Goal: Task Accomplishment & Management: Manage account settings

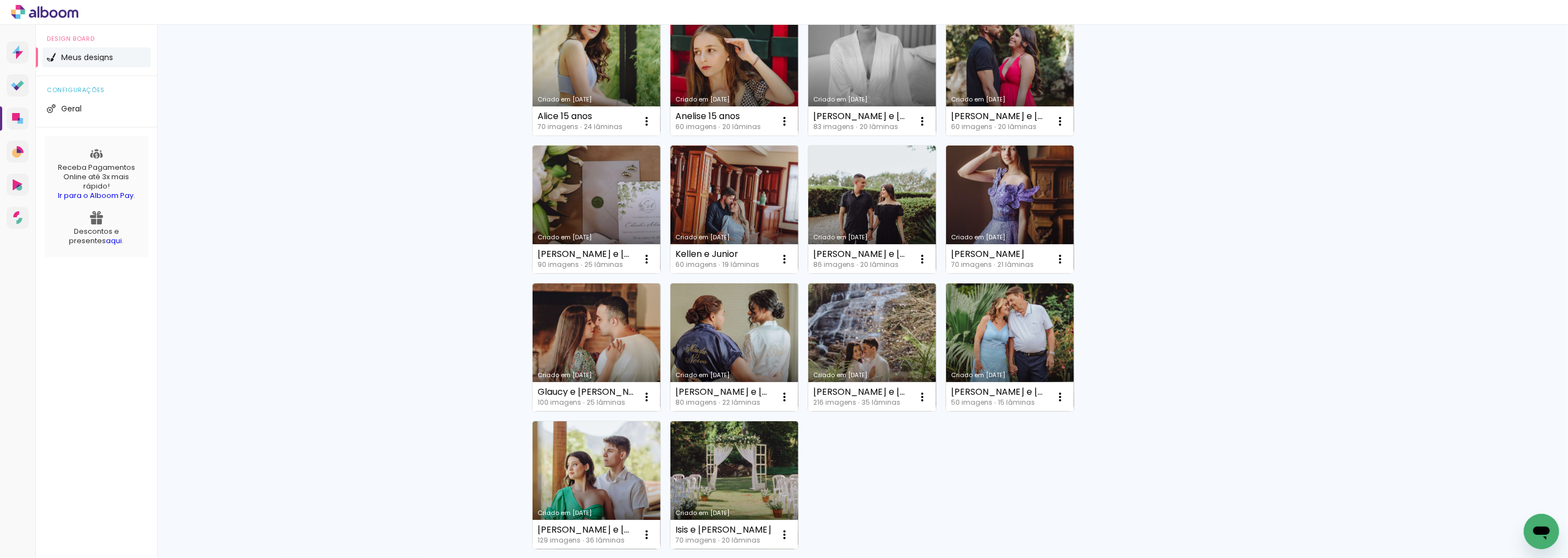
scroll to position [552, 0]
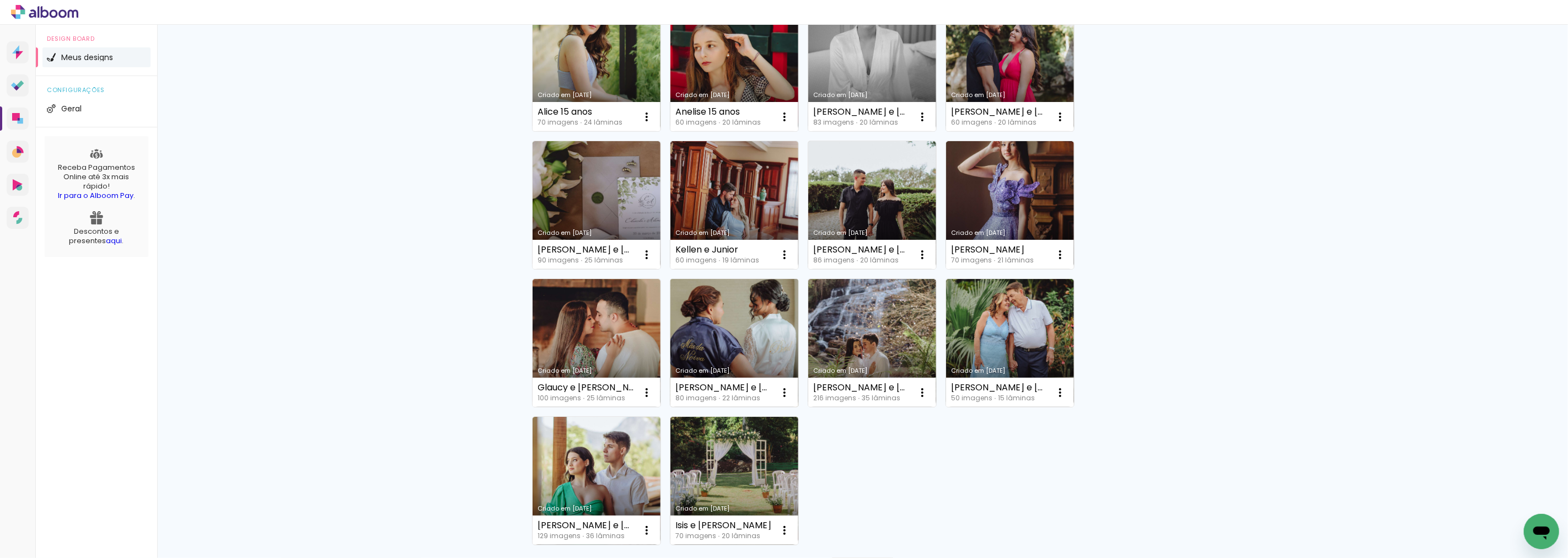
click at [736, 332] on link "Criado em [DATE]" at bounding box center [734, 343] width 128 height 128
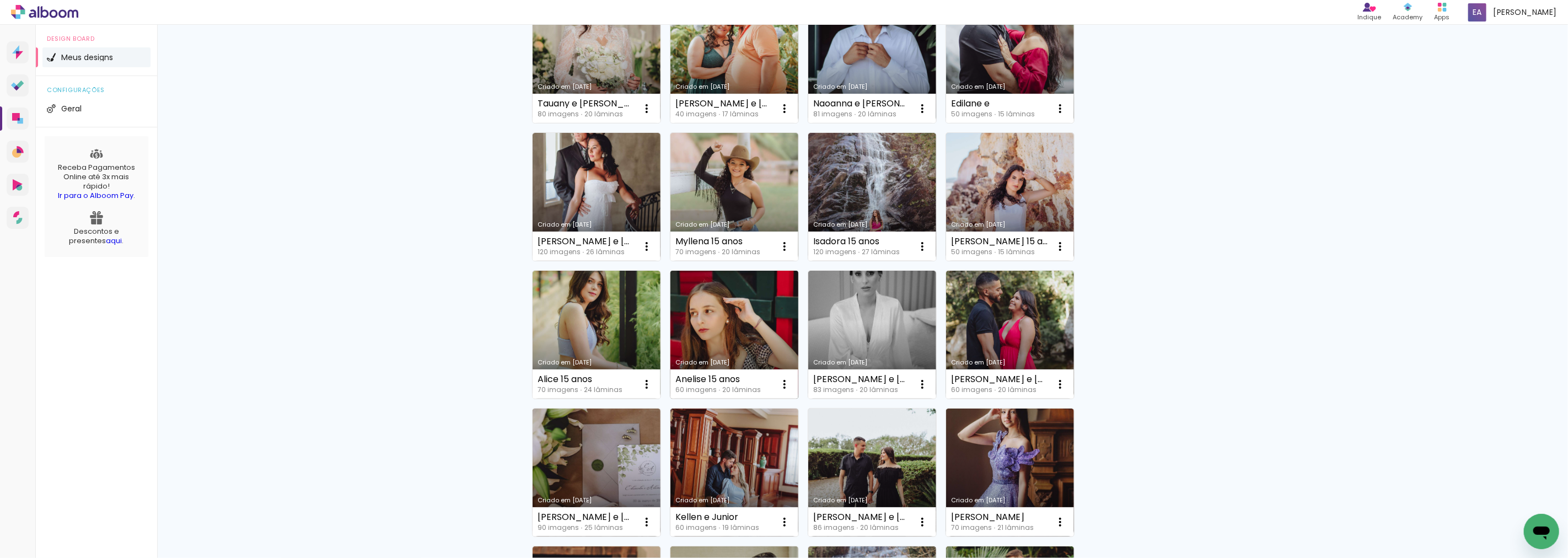
scroll to position [306, 0]
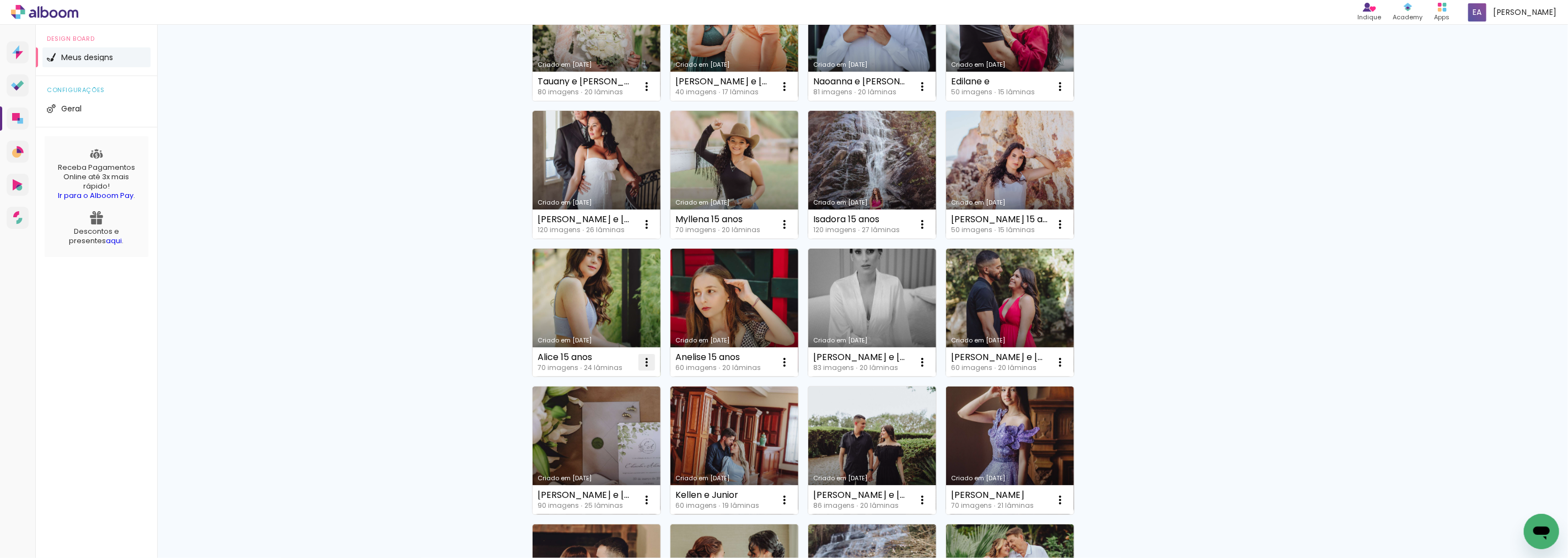
click at [608, 432] on paper-item "Excluir" at bounding box center [598, 434] width 109 height 22
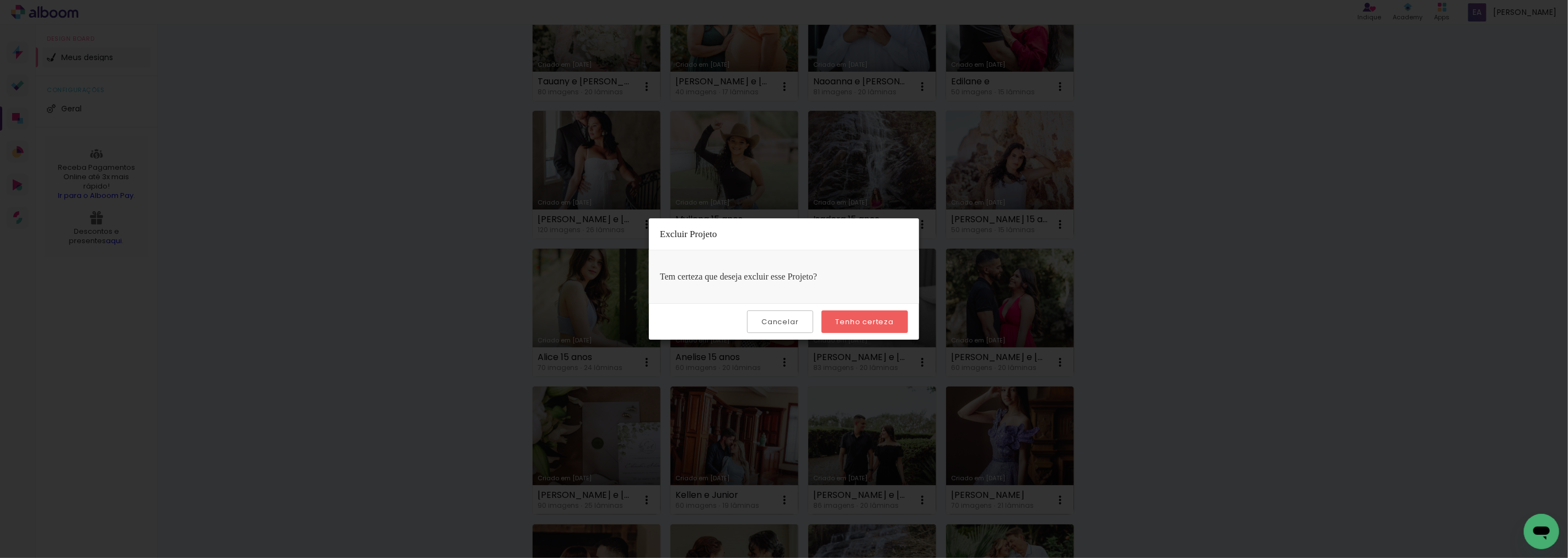
click at [0, 0] on slot "Tenho certeza" at bounding box center [0, 0] width 0 height 0
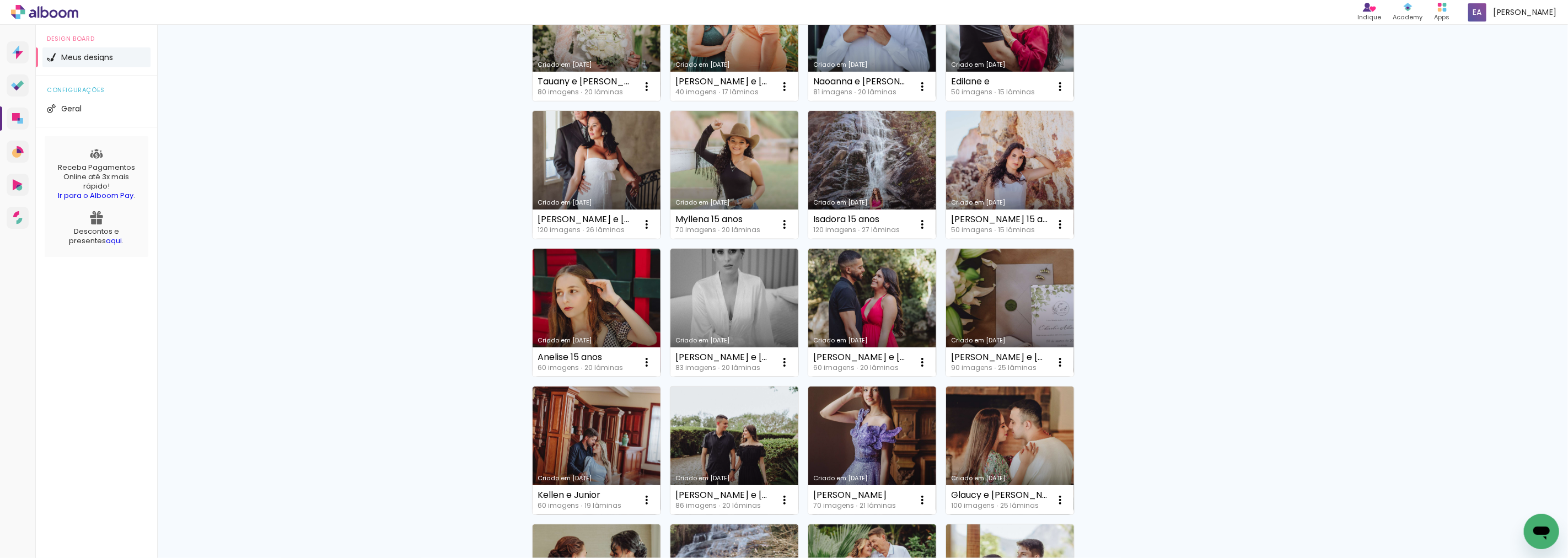
scroll to position [245, 0]
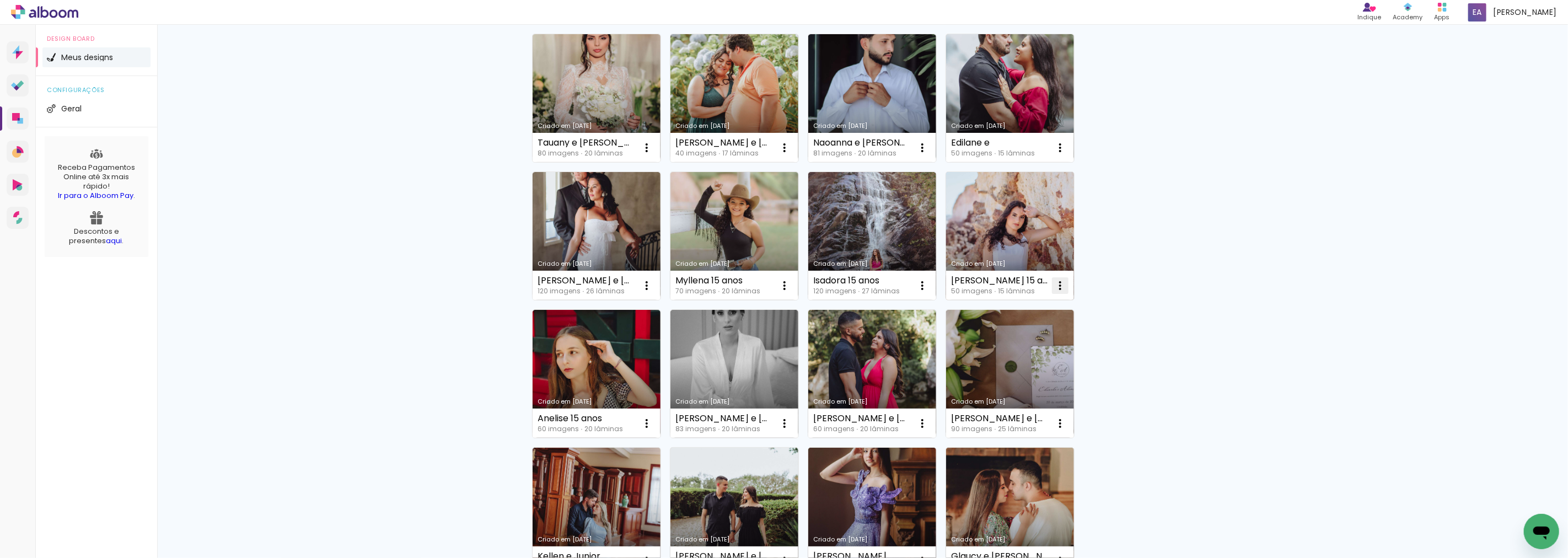
click at [653, 17] on iron-icon at bounding box center [646, 10] width 13 height 13
click at [1015, 354] on paper-item "Excluir" at bounding box center [1012, 357] width 109 height 22
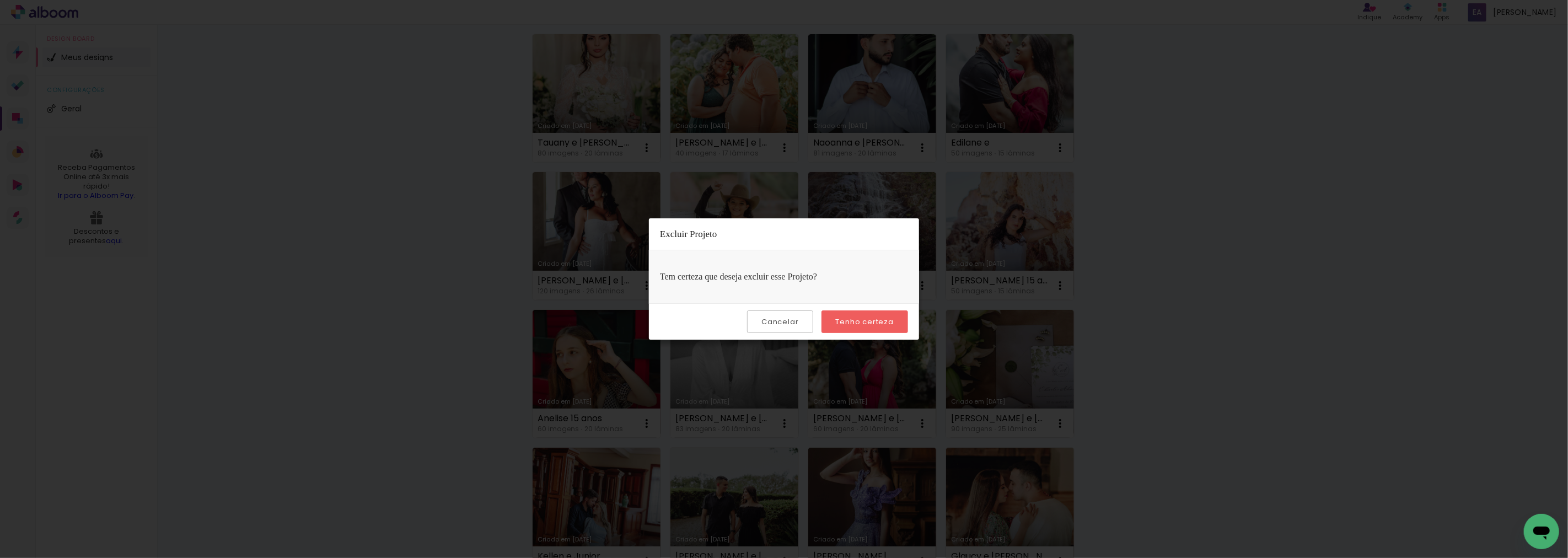
click at [0, 0] on slot "Tenho certeza" at bounding box center [0, 0] width 0 height 0
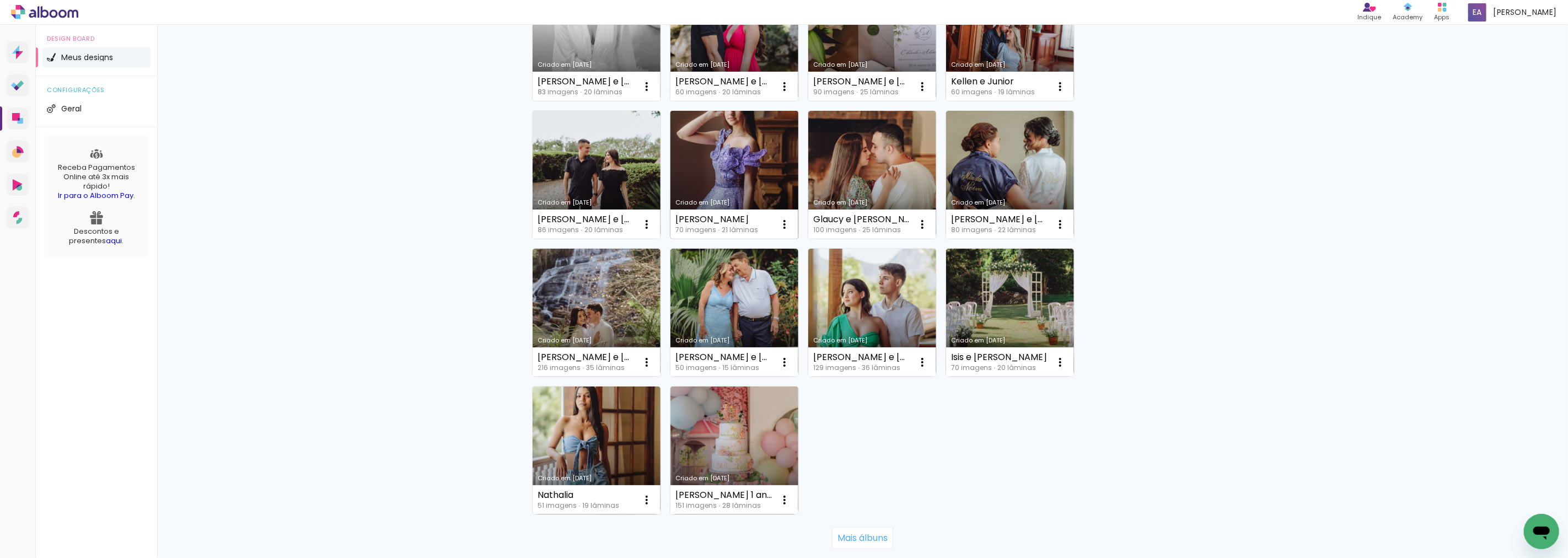
scroll to position [613, 0]
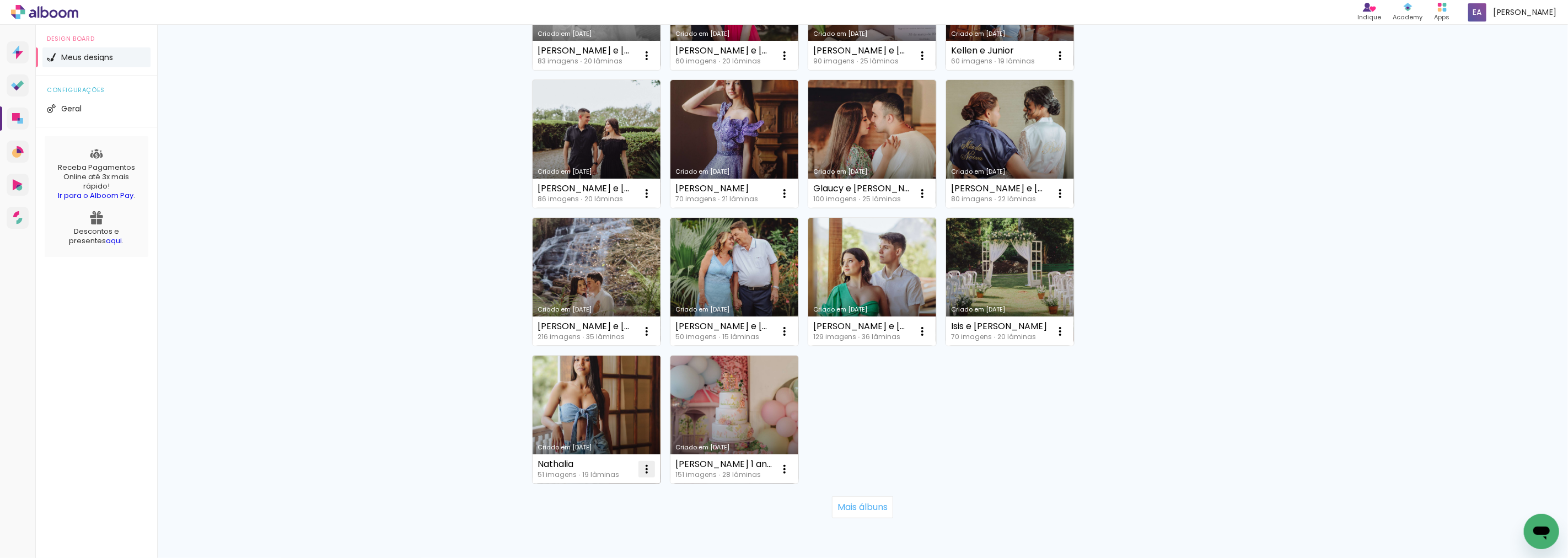
click at [601, 544] on paper-item "Excluir" at bounding box center [598, 541] width 109 height 22
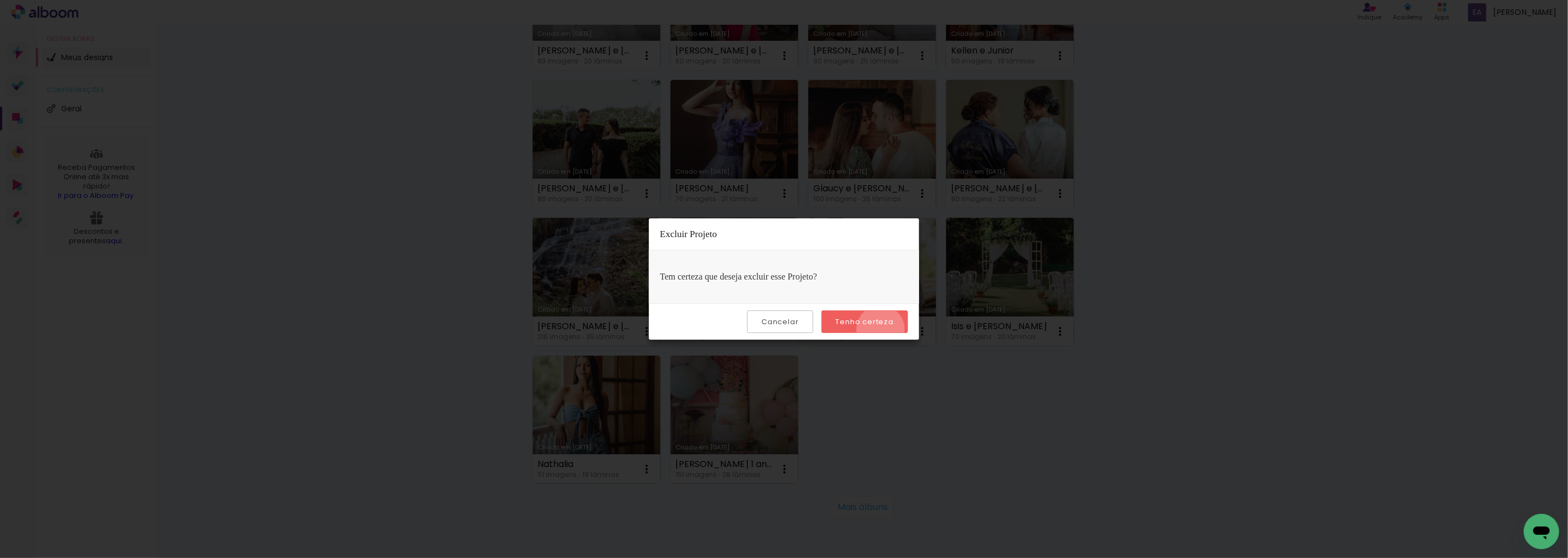
click at [882, 330] on paper-button "Tenho certeza" at bounding box center [864, 322] width 86 height 23
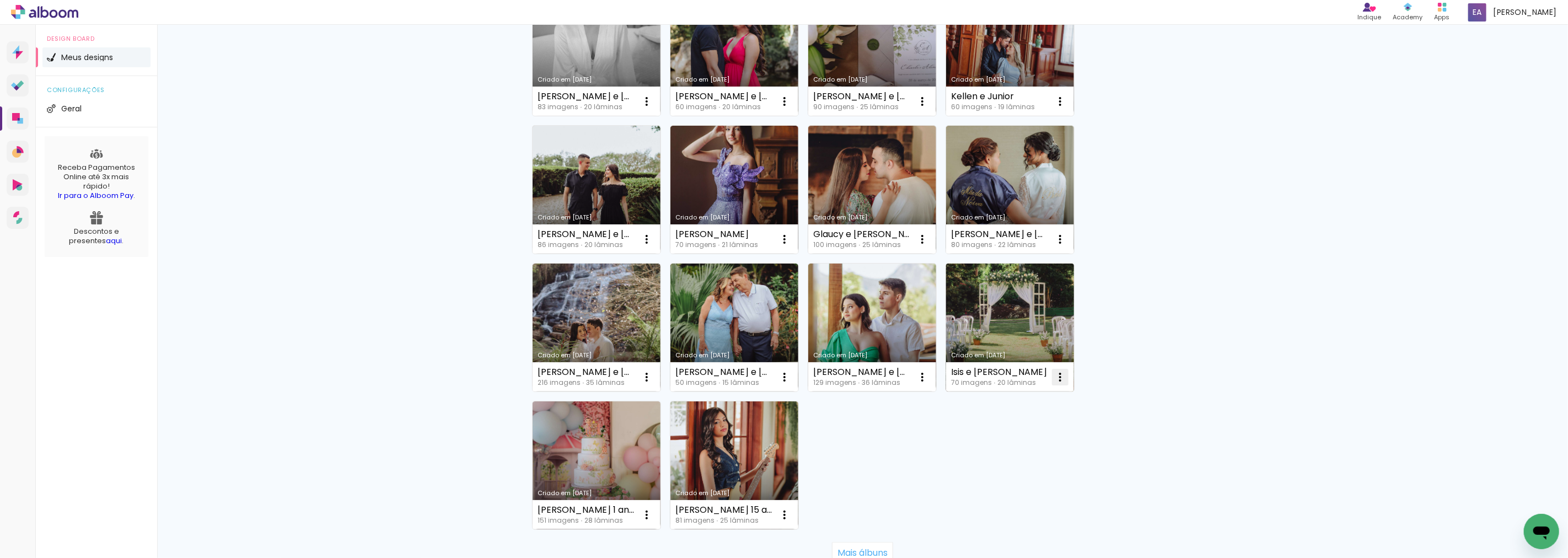
scroll to position [663, 0]
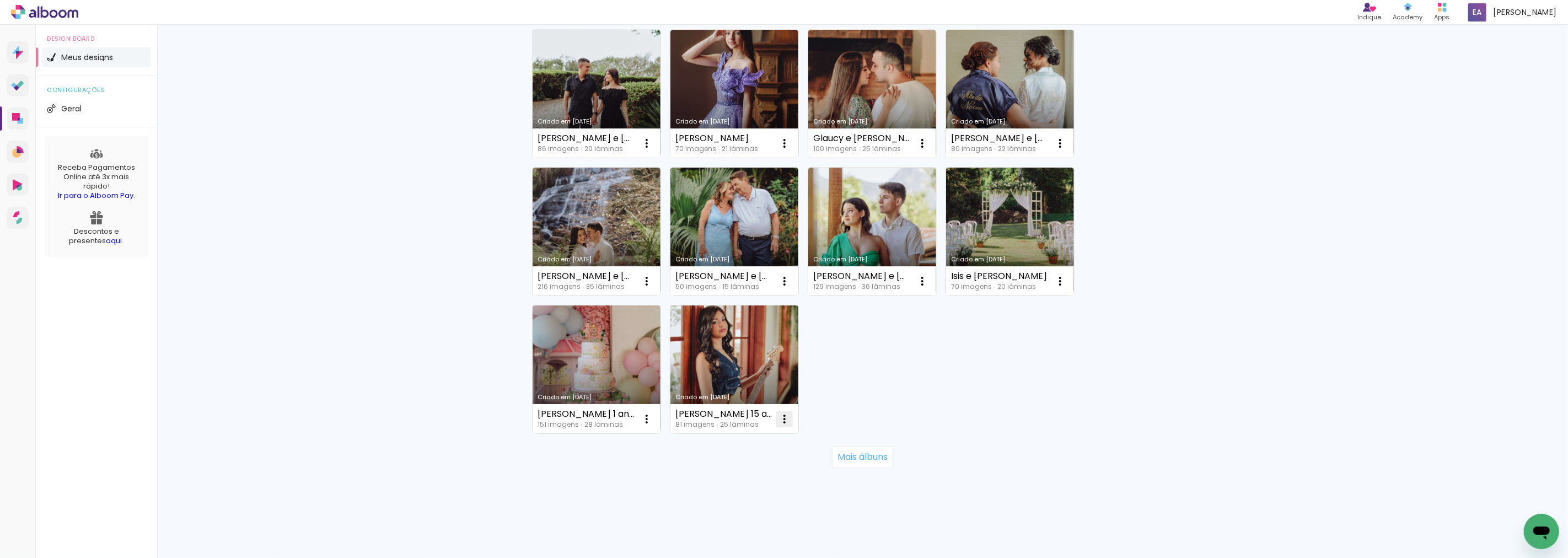
click at [762, 491] on paper-item "Excluir" at bounding box center [736, 492] width 109 height 22
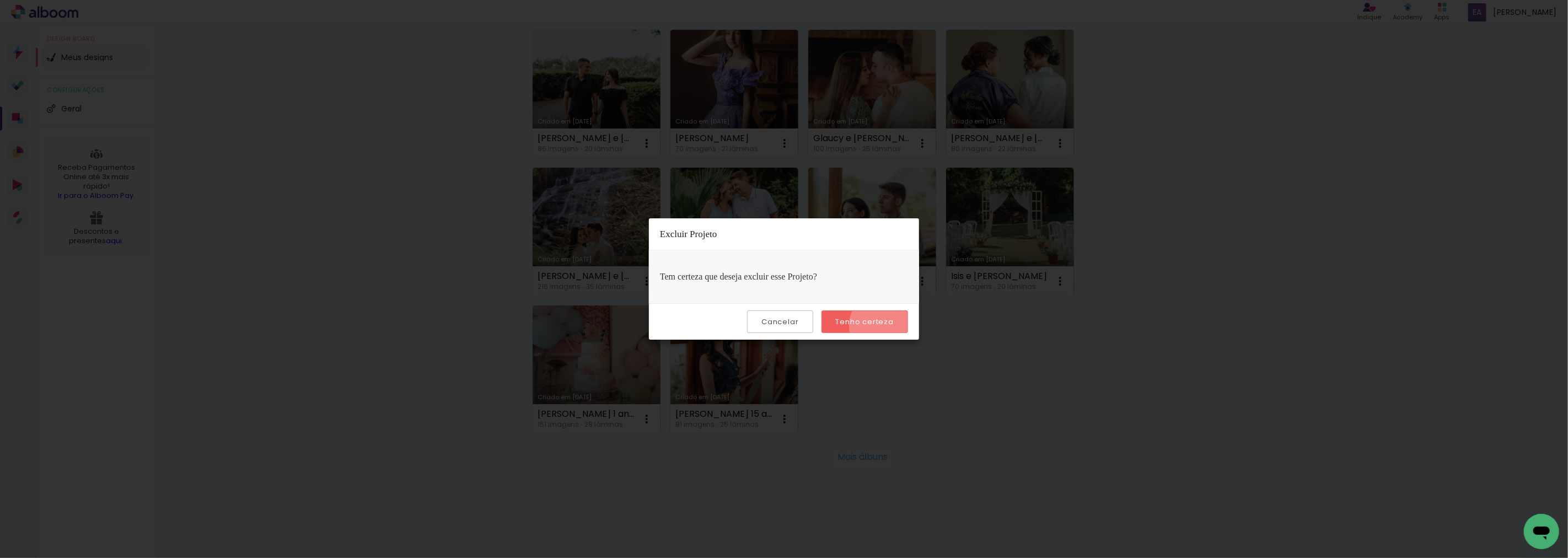
click at [884, 326] on paper-button "Tenho certeza" at bounding box center [864, 322] width 86 height 23
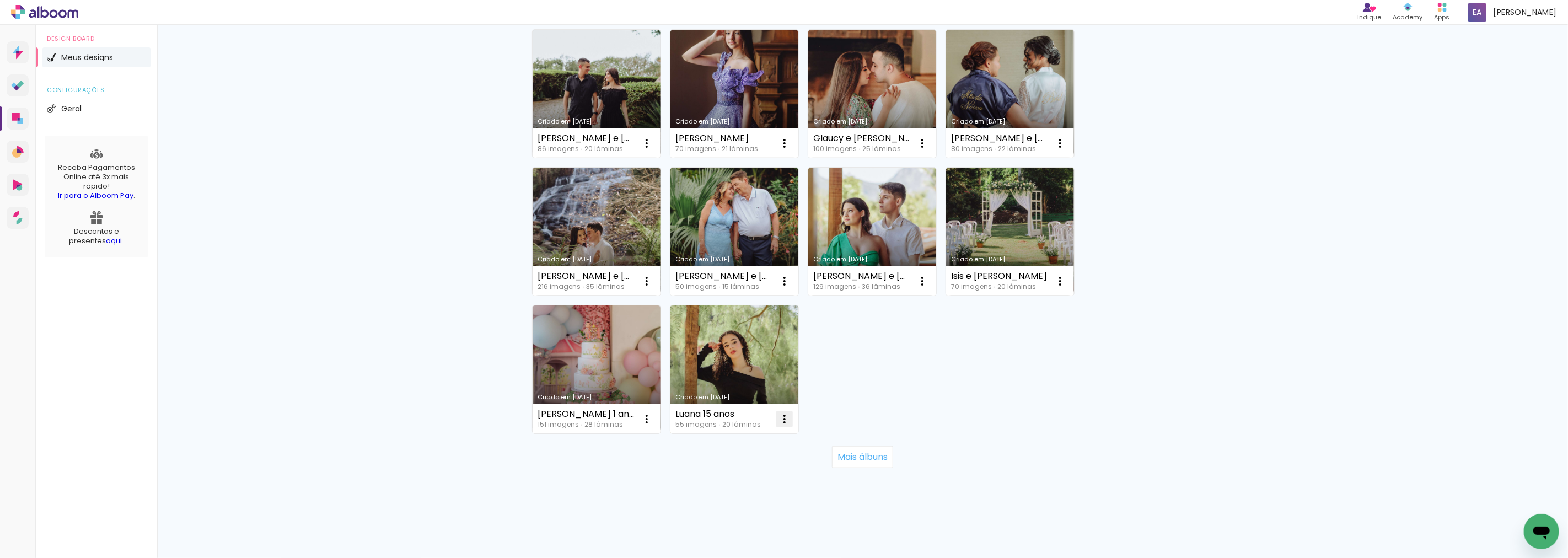
click at [771, 487] on paper-item "Excluir" at bounding box center [736, 492] width 109 height 22
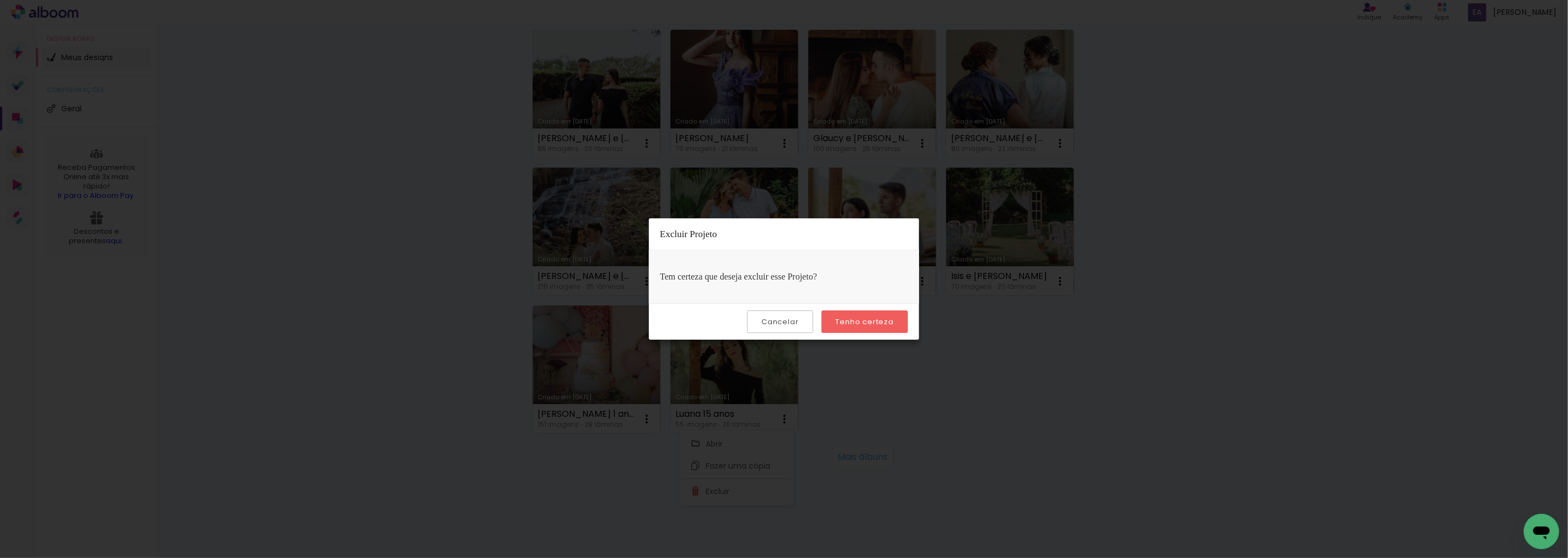
click at [0, 0] on slot "Tenho certeza" at bounding box center [0, 0] width 0 height 0
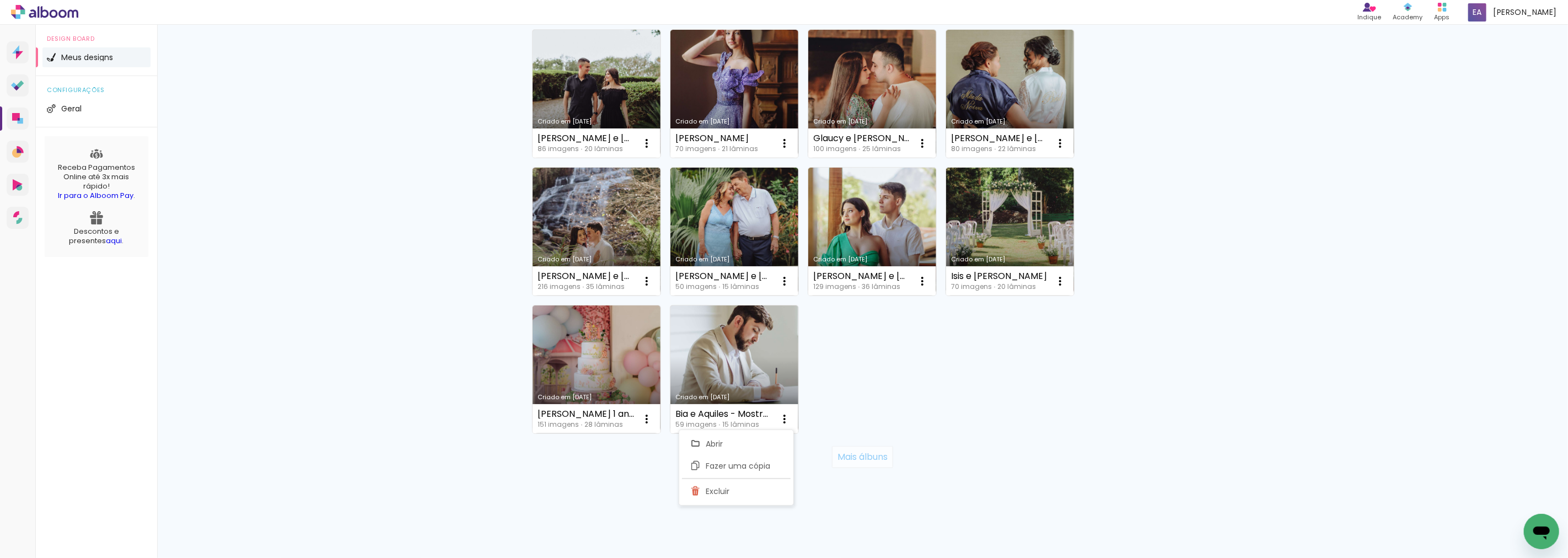
click at [853, 462] on paper-button "Mais álbuns" at bounding box center [862, 458] width 61 height 22
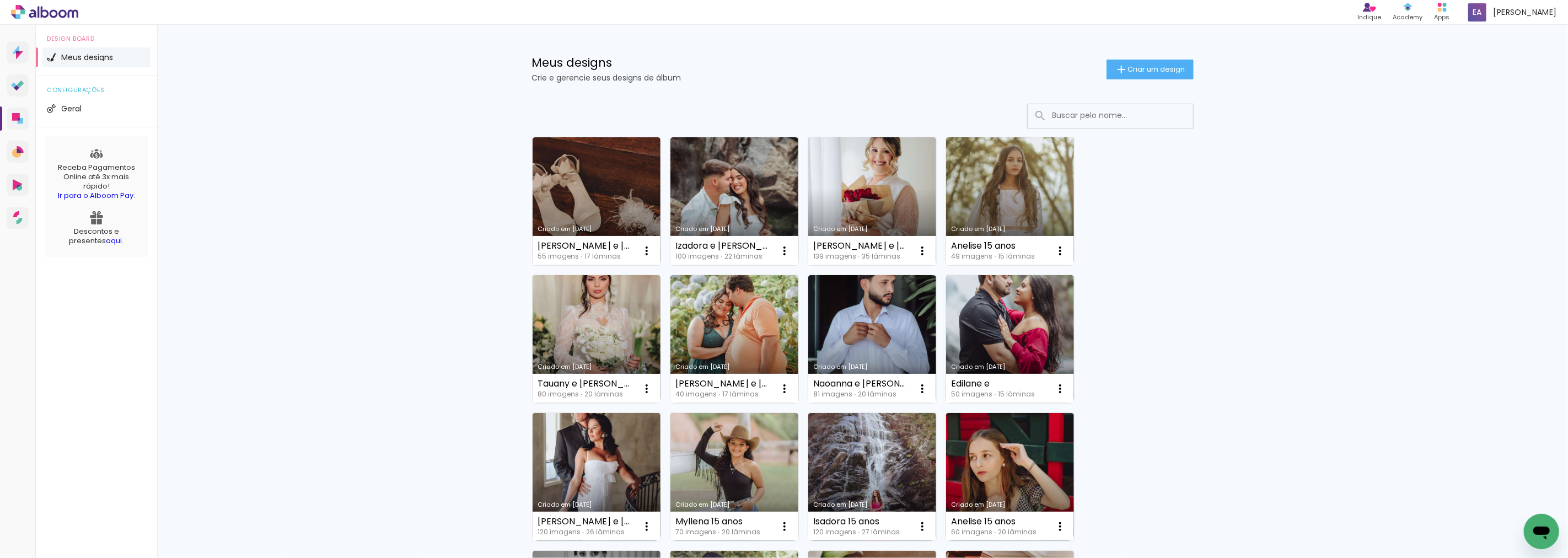
scroll to position [0, 0]
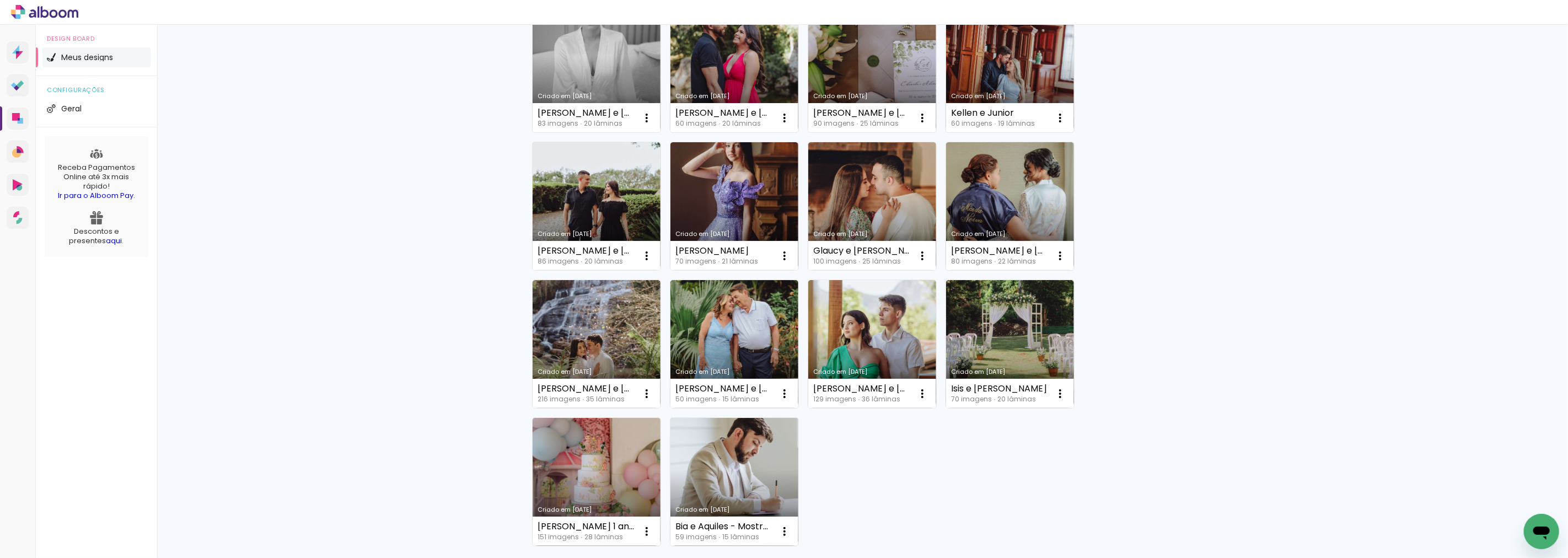
scroll to position [552, 0]
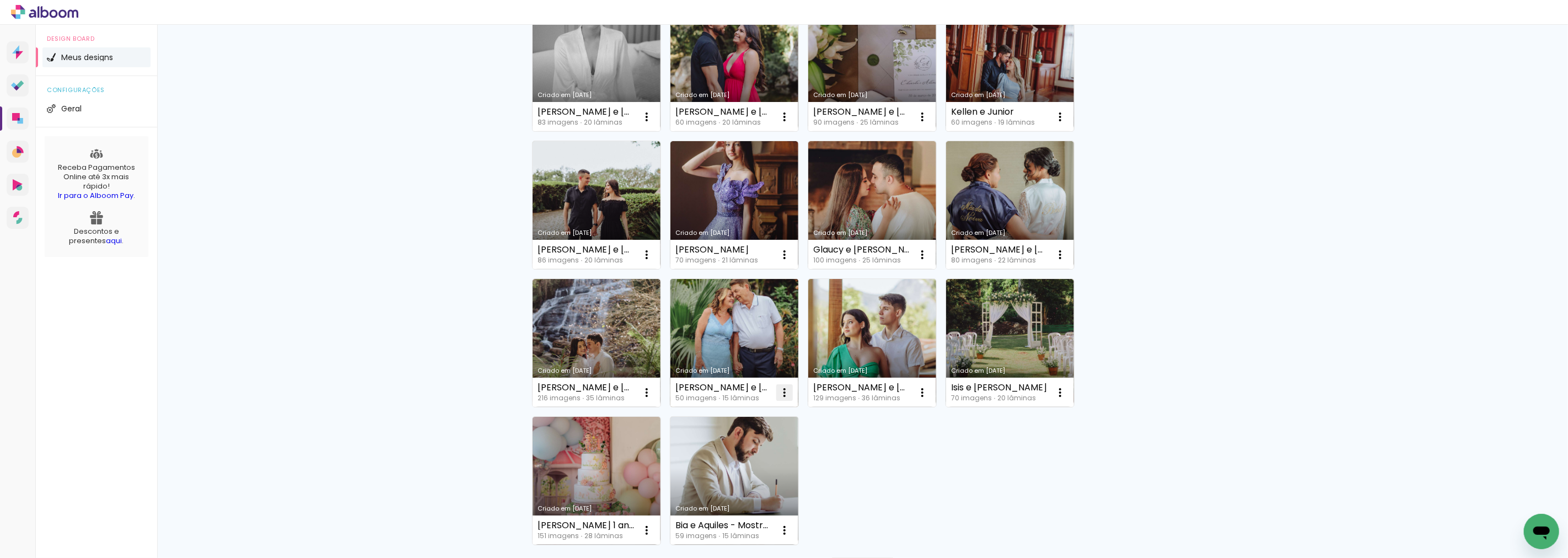
click at [755, 458] on paper-item "Excluir" at bounding box center [736, 465] width 109 height 22
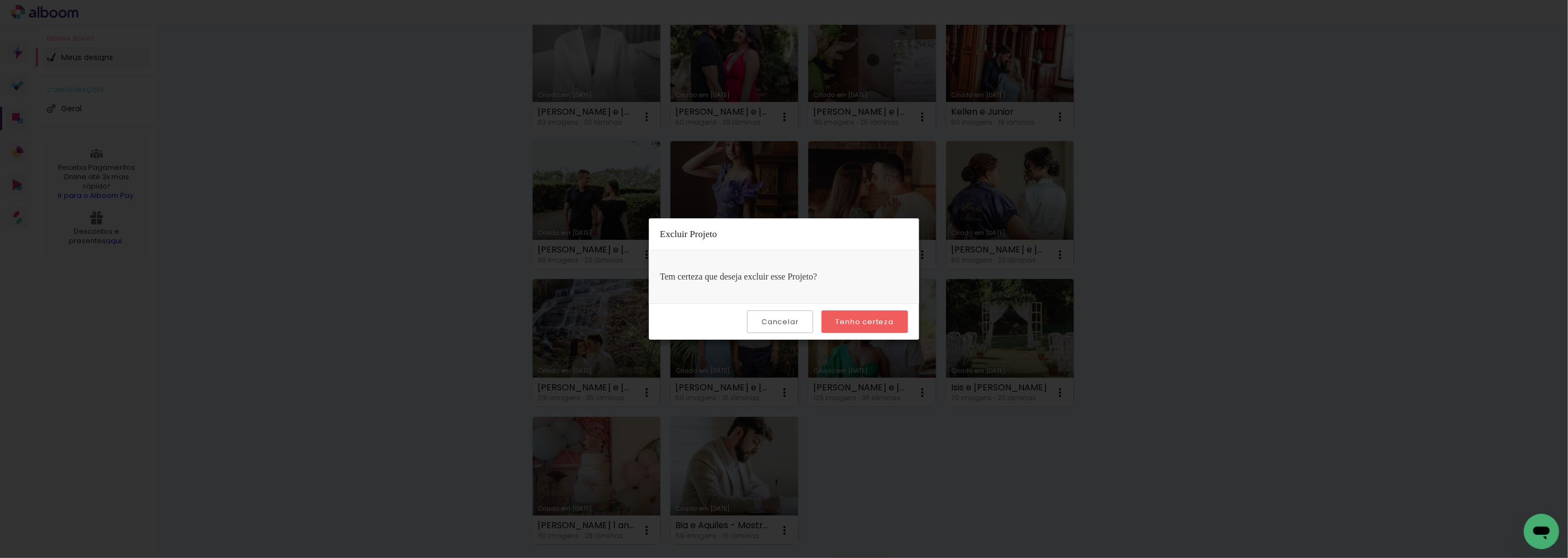
click at [0, 0] on slot "Tenho certeza" at bounding box center [0, 0] width 0 height 0
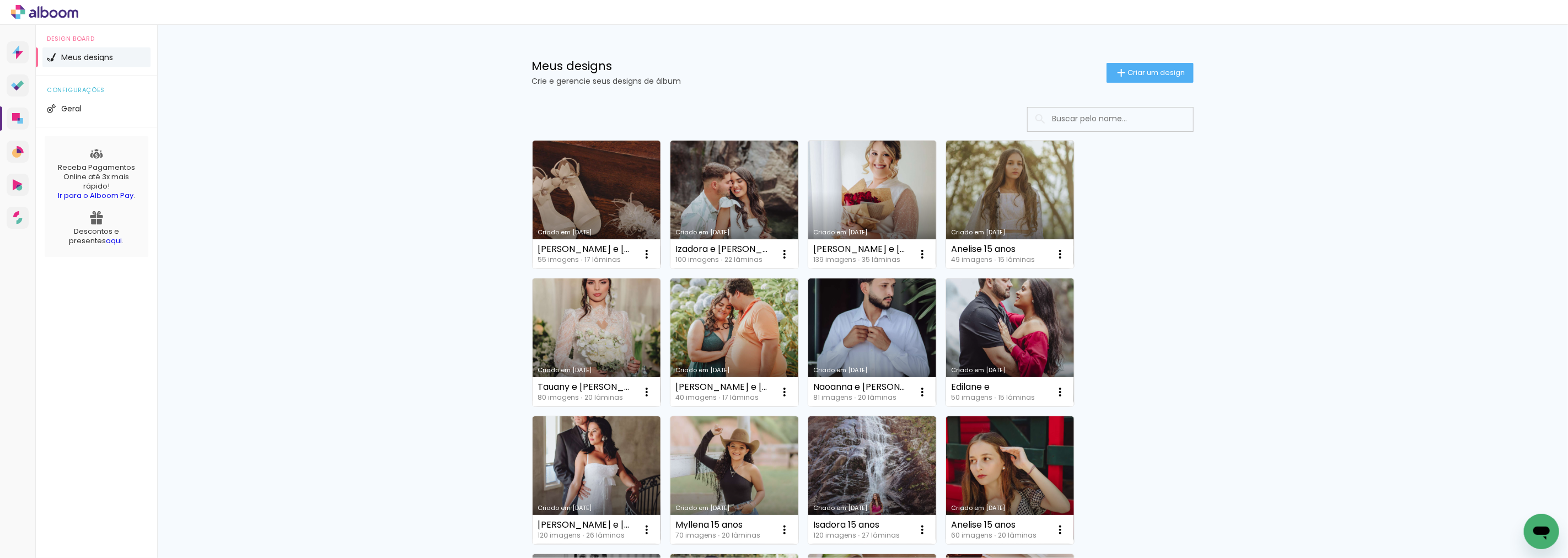
scroll to position [0, 0]
